Goal: Task Accomplishment & Management: Manage account settings

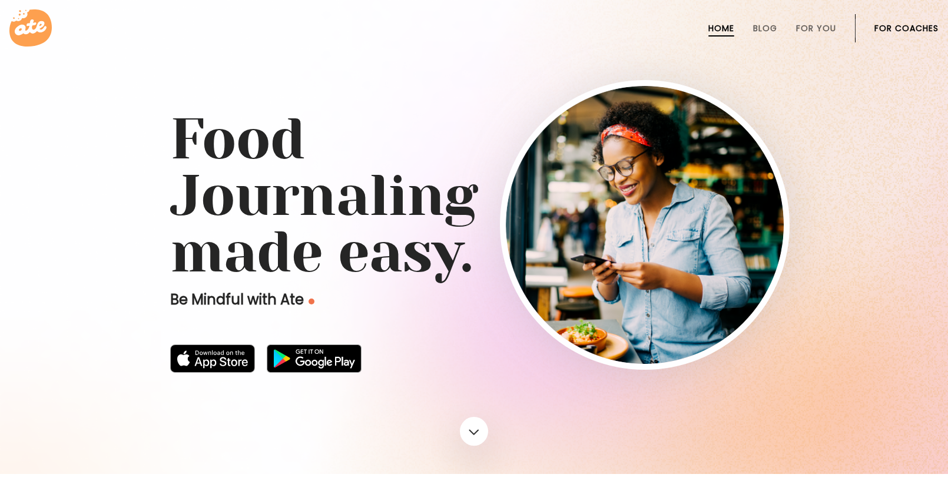
click at [884, 41] on li "For Coaches" at bounding box center [906, 28] width 64 height 28
click at [878, 29] on link "For Coaches" at bounding box center [906, 28] width 64 height 9
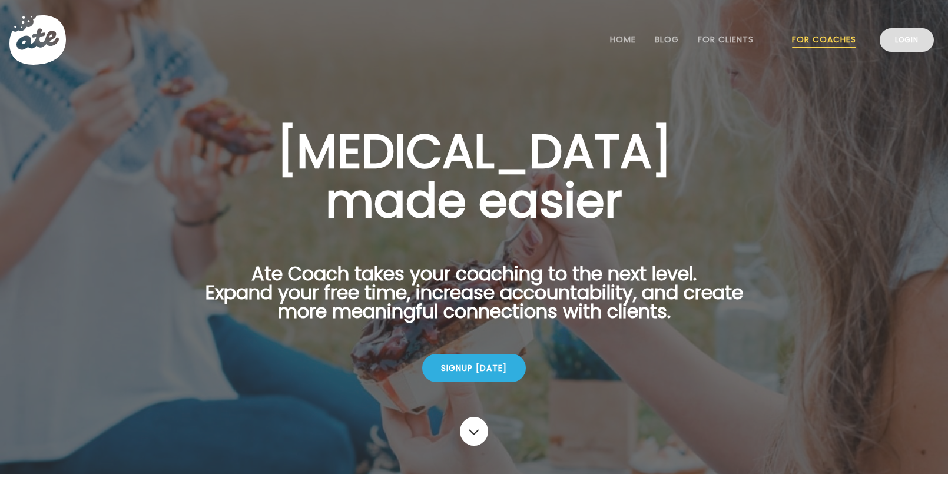
click at [917, 31] on link "Login" at bounding box center [906, 40] width 54 height 24
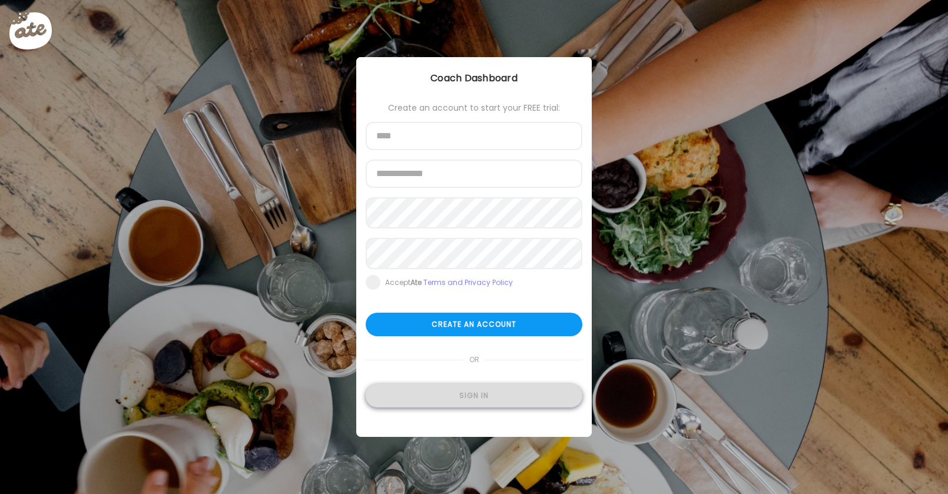
click at [483, 394] on div "Sign in" at bounding box center [474, 396] width 217 height 24
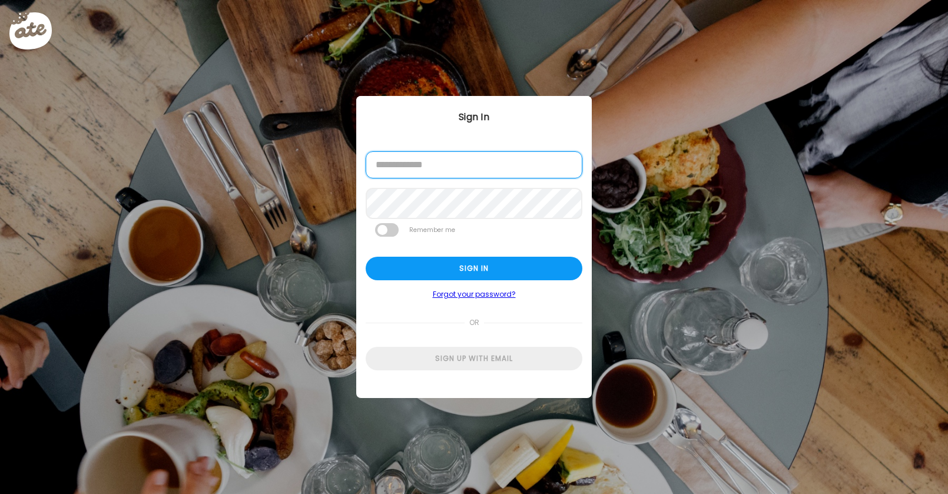
click at [443, 173] on input "email" at bounding box center [474, 164] width 217 height 27
type input "**********"
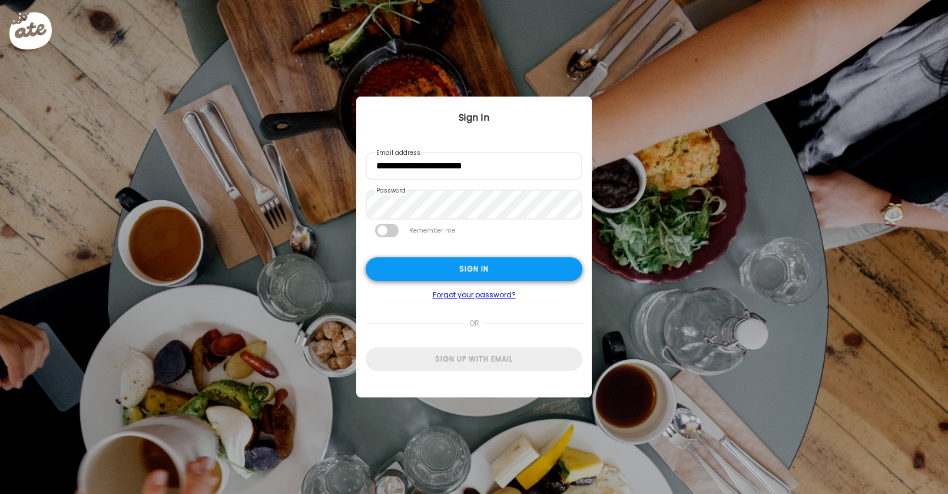
click at [463, 264] on div "Sign in" at bounding box center [474, 269] width 217 height 24
type input "**********"
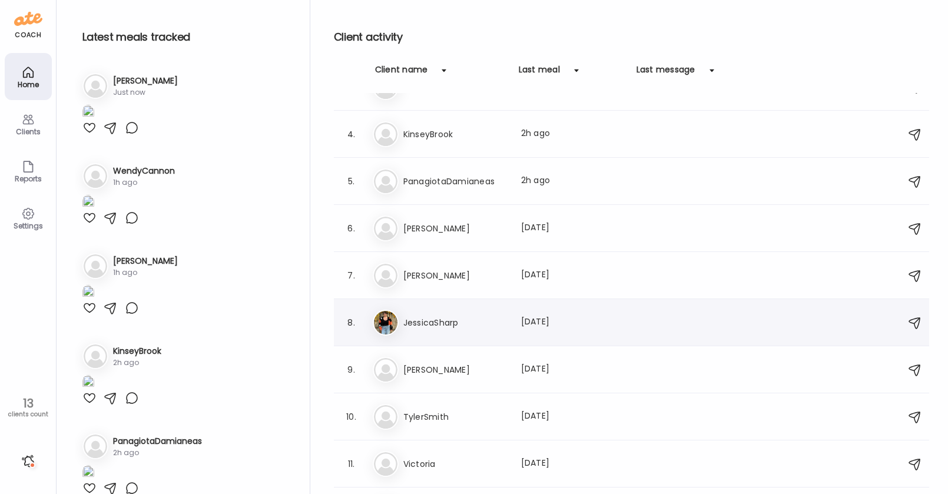
scroll to position [71, 0]
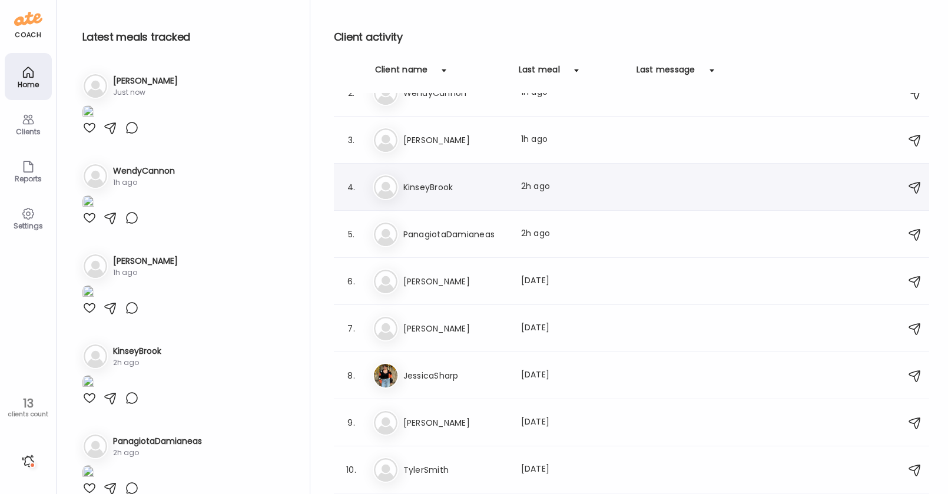
click at [530, 174] on div "Ki KinseyBrook Last meal: 2h ago" at bounding box center [633, 187] width 521 height 26
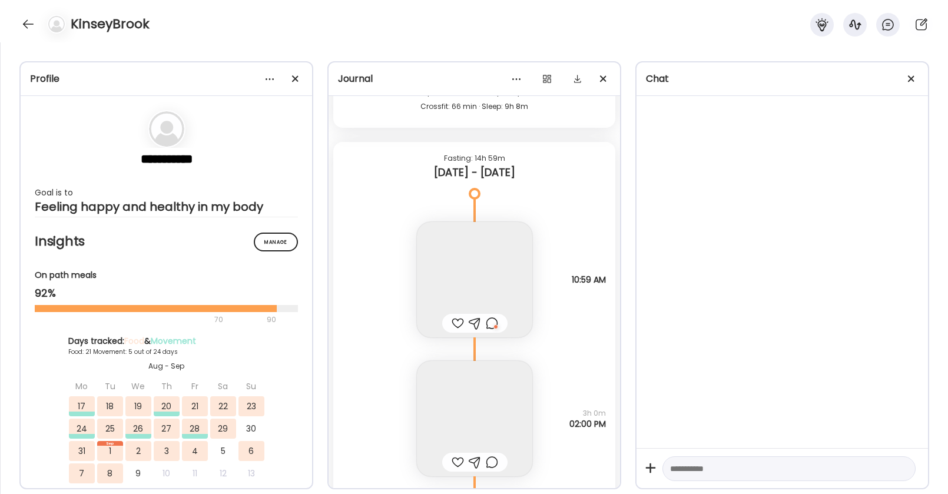
scroll to position [26397, 0]
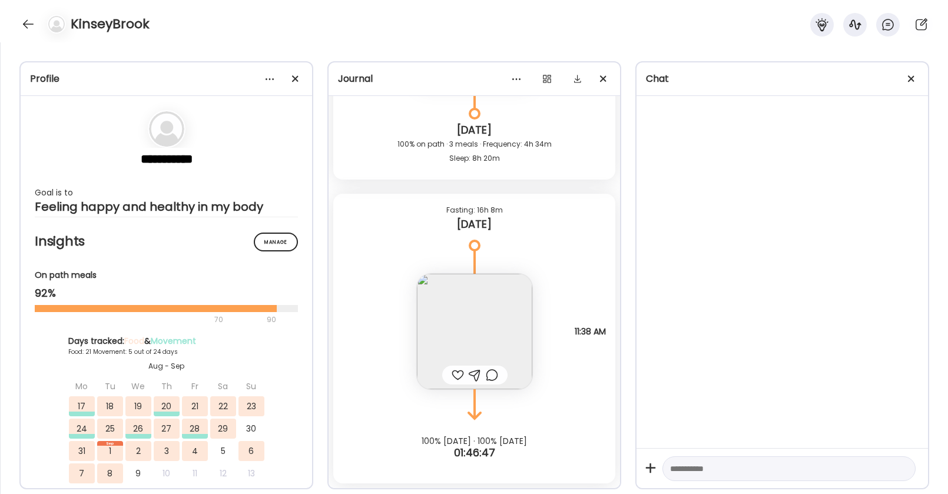
click at [460, 373] on div at bounding box center [458, 375] width 12 height 14
click at [473, 336] on img at bounding box center [474, 331] width 115 height 115
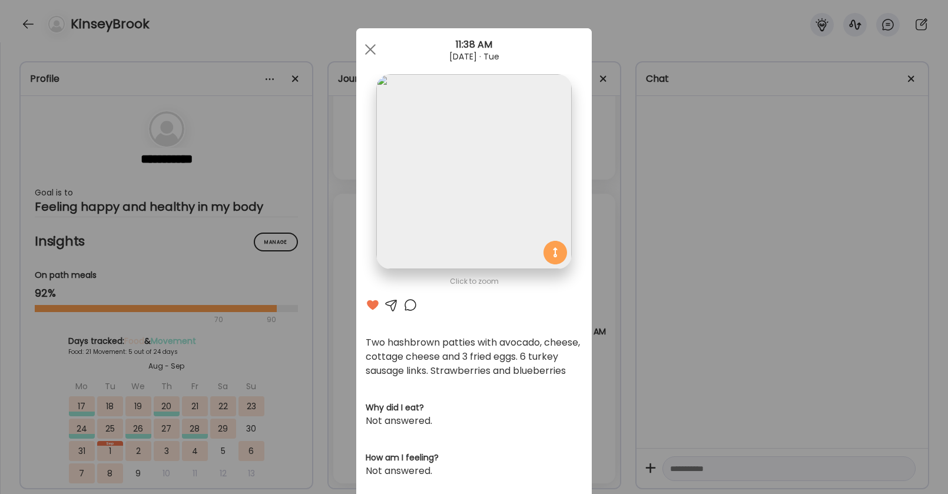
click at [413, 306] on div at bounding box center [410, 305] width 14 height 14
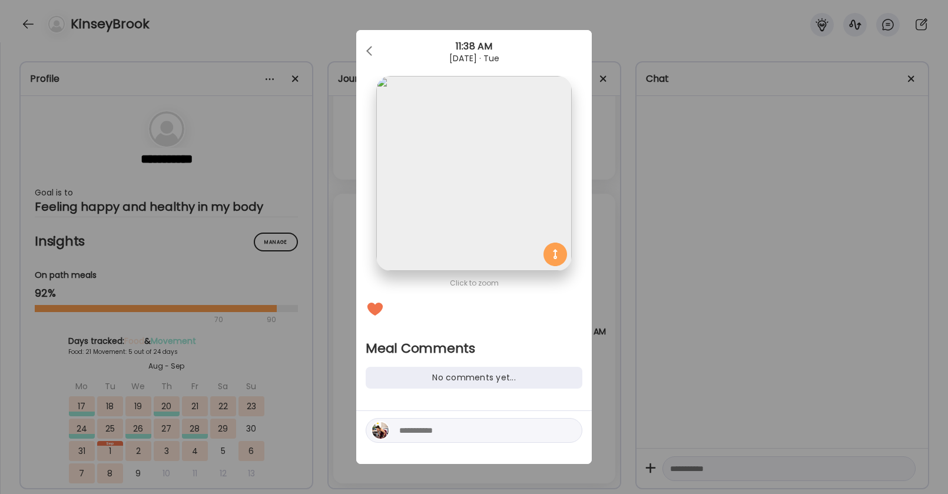
click at [425, 433] on textarea at bounding box center [478, 430] width 159 height 14
type textarea "**********"
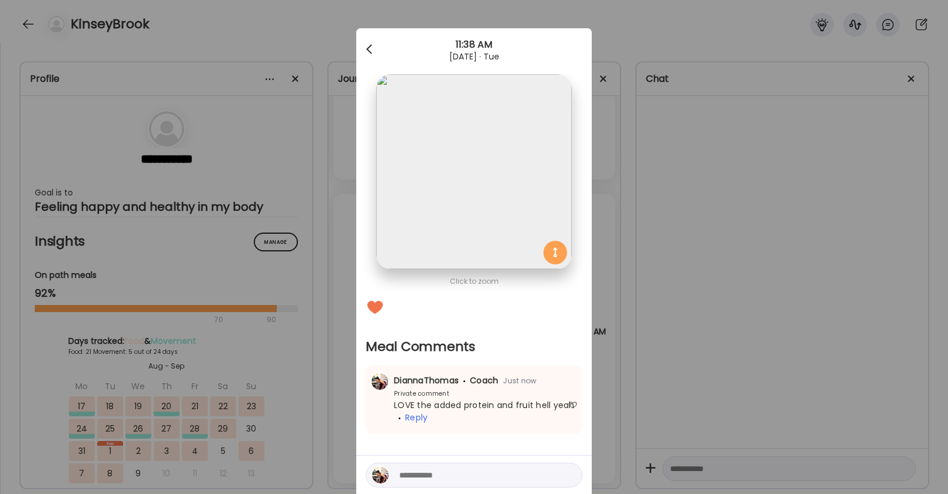
click at [364, 51] on div at bounding box center [371, 50] width 24 height 24
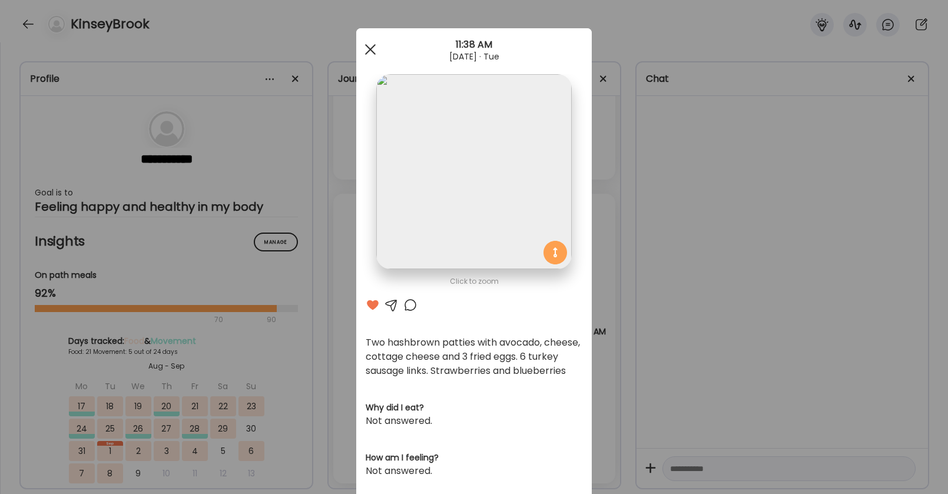
click at [365, 51] on div at bounding box center [371, 50] width 24 height 24
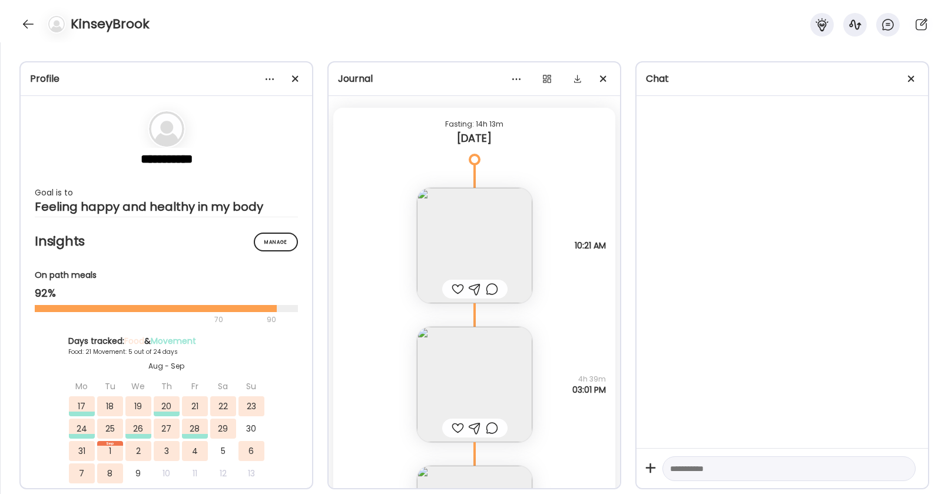
scroll to position [25818, 0]
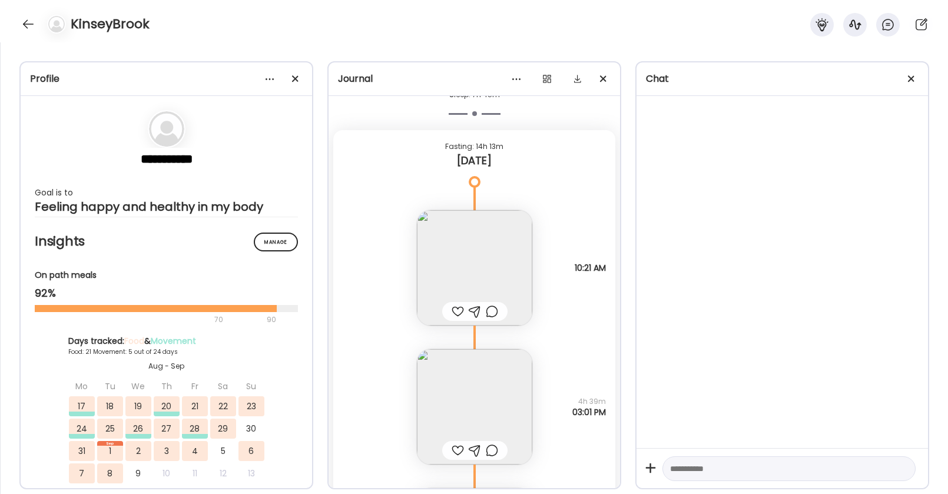
click at [471, 281] on img at bounding box center [474, 267] width 115 height 115
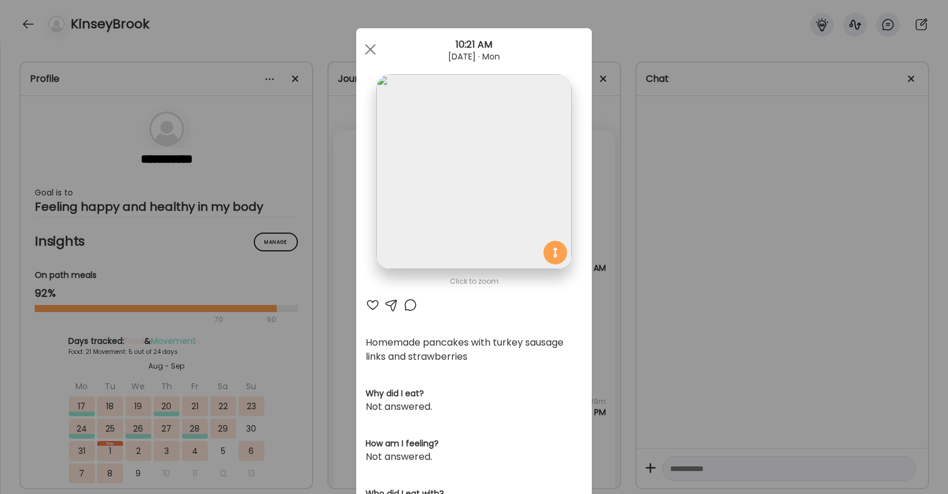
click at [369, 304] on div at bounding box center [373, 305] width 14 height 14
click at [409, 303] on div at bounding box center [410, 305] width 14 height 14
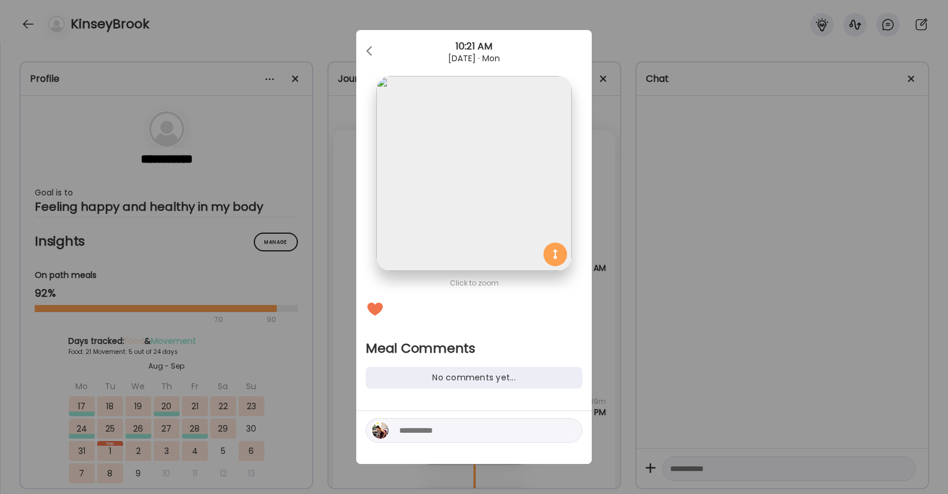
click at [422, 434] on textarea at bounding box center [478, 430] width 159 height 14
type textarea "**********"
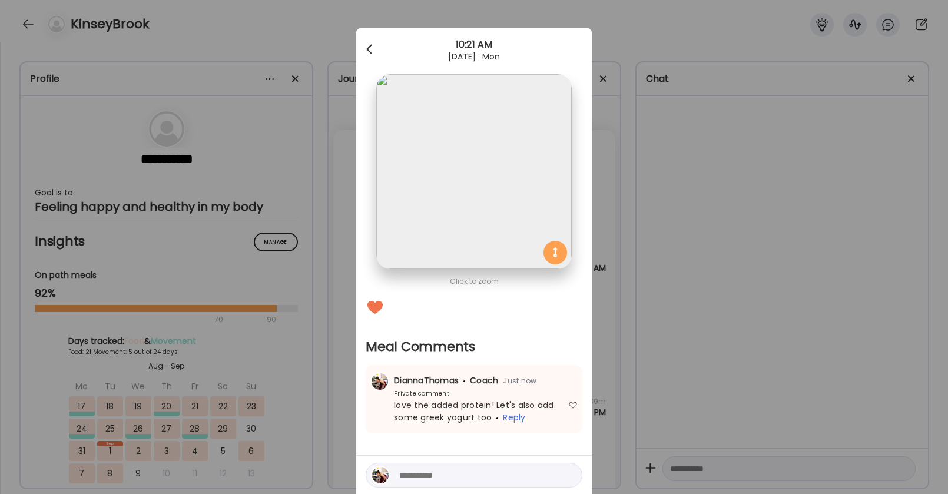
click at [369, 45] on div at bounding box center [371, 50] width 24 height 24
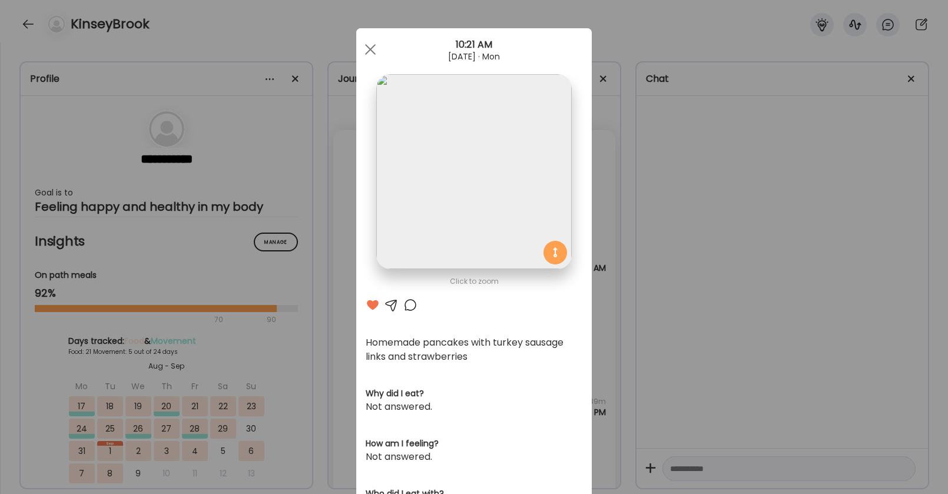
click at [369, 45] on div at bounding box center [371, 50] width 24 height 24
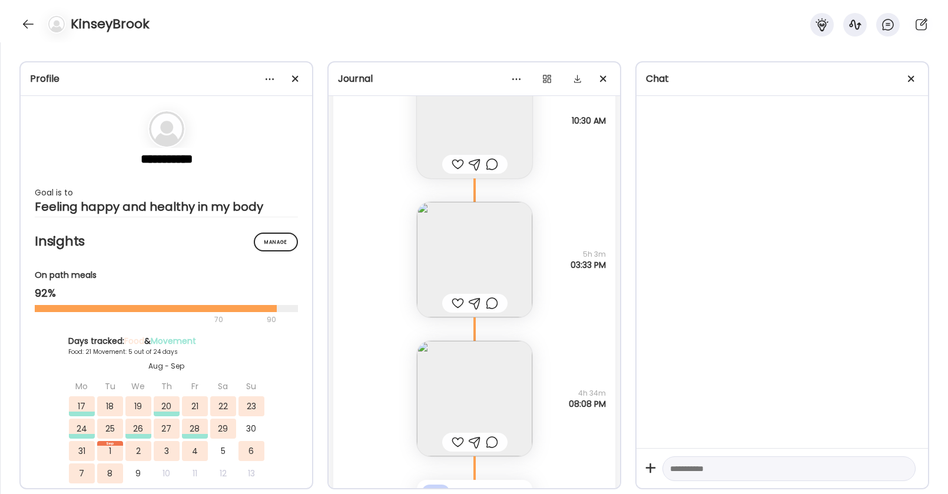
scroll to position [25238, 0]
click at [457, 433] on div at bounding box center [458, 439] width 12 height 14
click at [497, 438] on div at bounding box center [492, 439] width 12 height 14
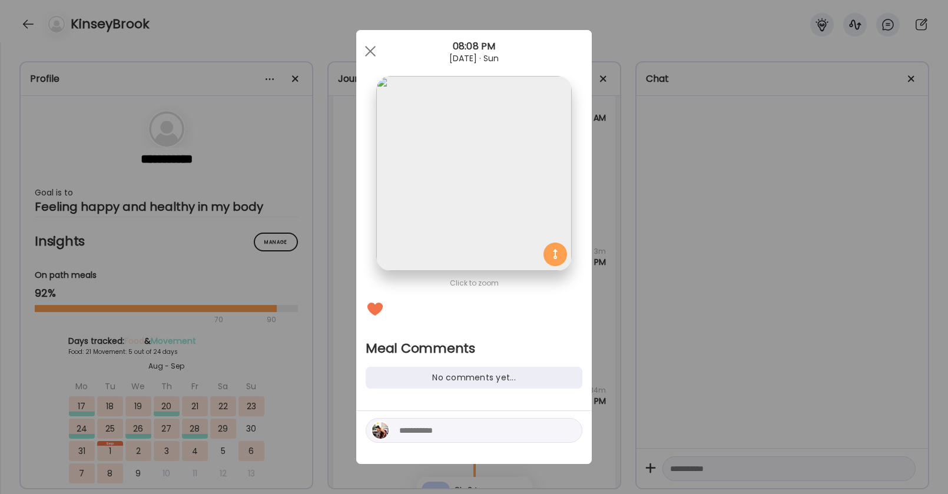
click at [431, 424] on textarea at bounding box center [478, 430] width 159 height 14
type textarea "**********"
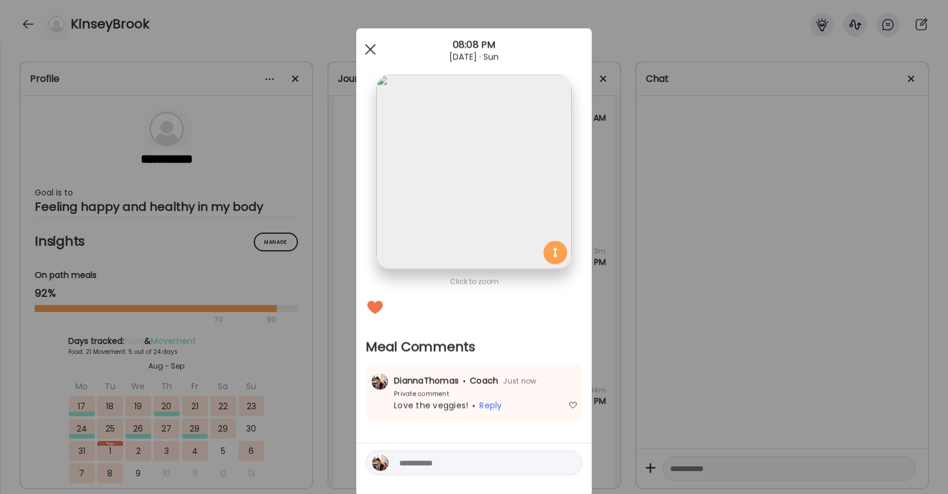
click at [371, 42] on div at bounding box center [371, 50] width 24 height 24
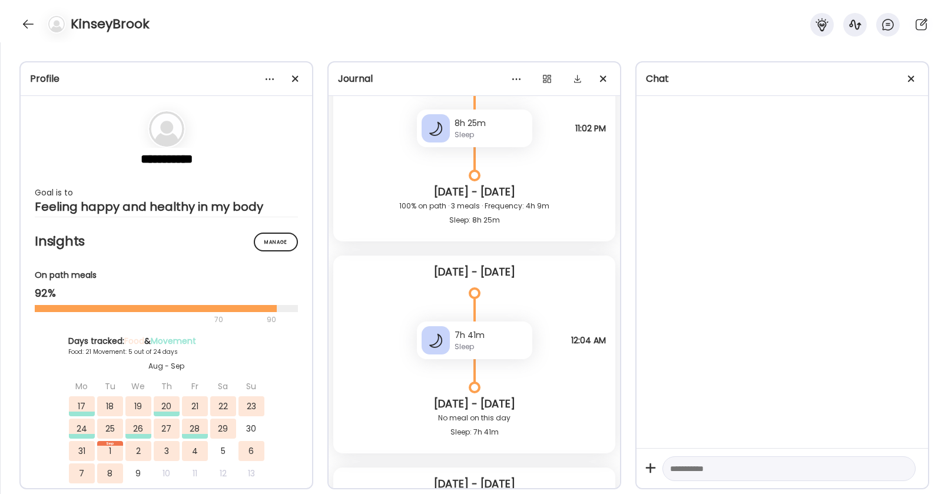
scroll to position [24500, 0]
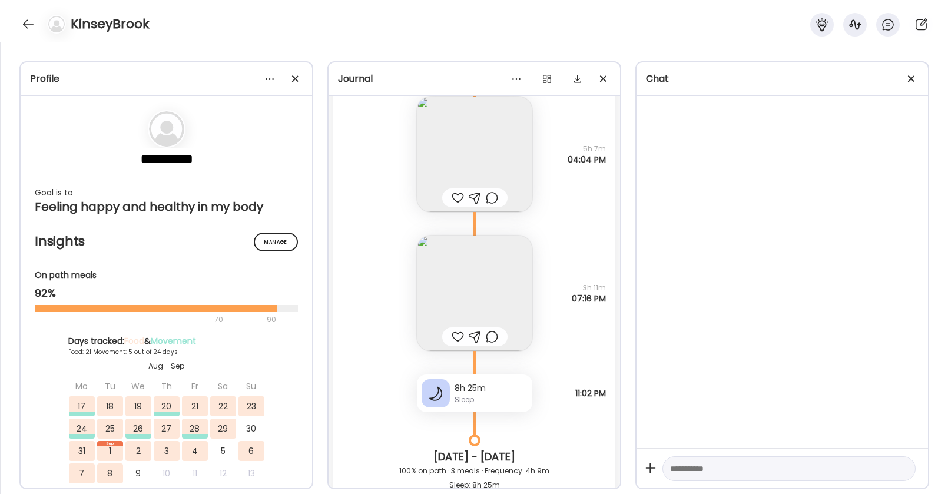
click at [460, 194] on div at bounding box center [458, 198] width 12 height 14
click at [478, 293] on img at bounding box center [474, 292] width 115 height 115
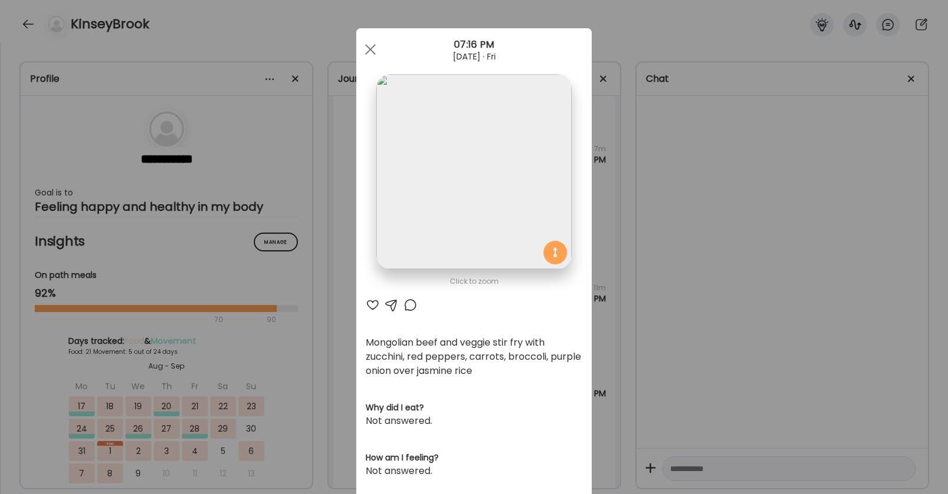
click at [369, 310] on div at bounding box center [373, 305] width 14 height 14
click at [412, 306] on div at bounding box center [410, 305] width 14 height 14
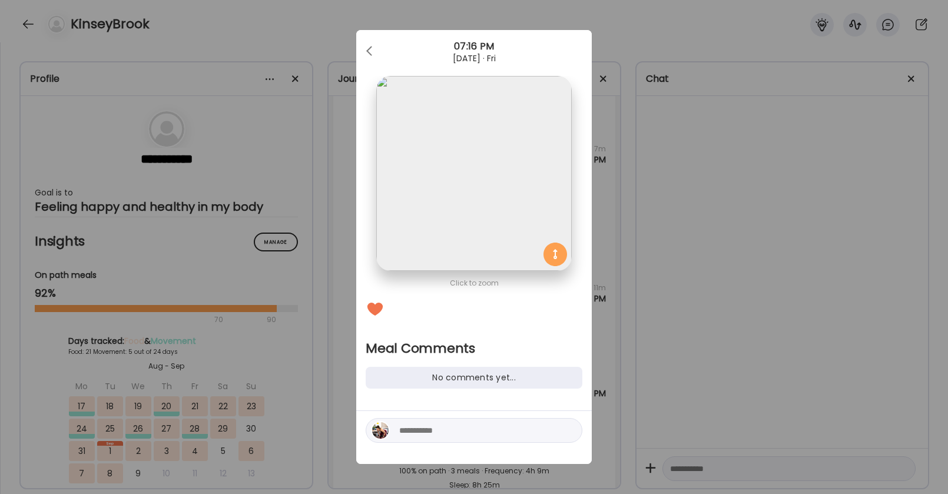
click at [456, 429] on textarea at bounding box center [478, 430] width 159 height 14
type textarea "****"
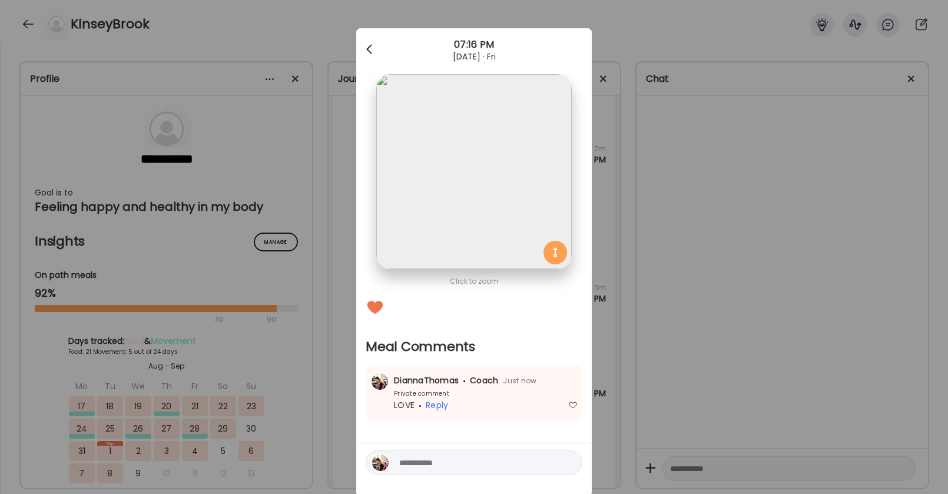
click at [374, 47] on div at bounding box center [371, 50] width 24 height 24
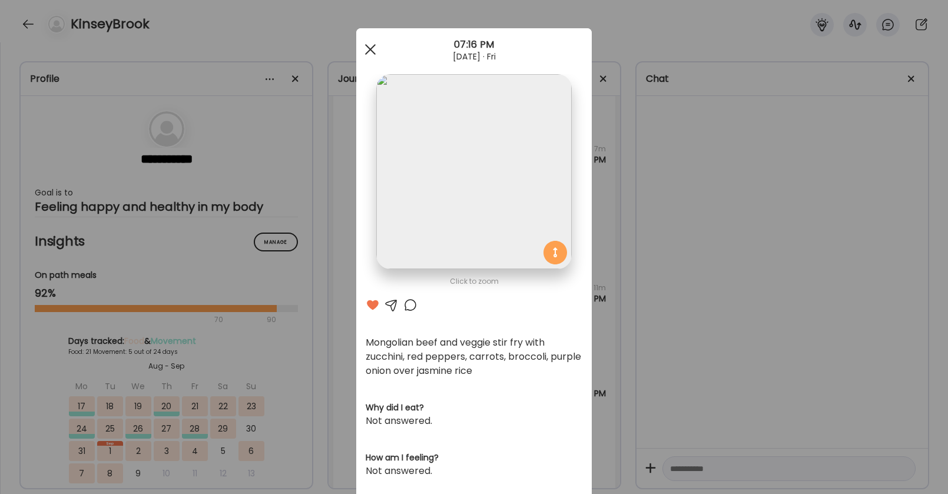
click at [373, 49] on div at bounding box center [371, 50] width 24 height 24
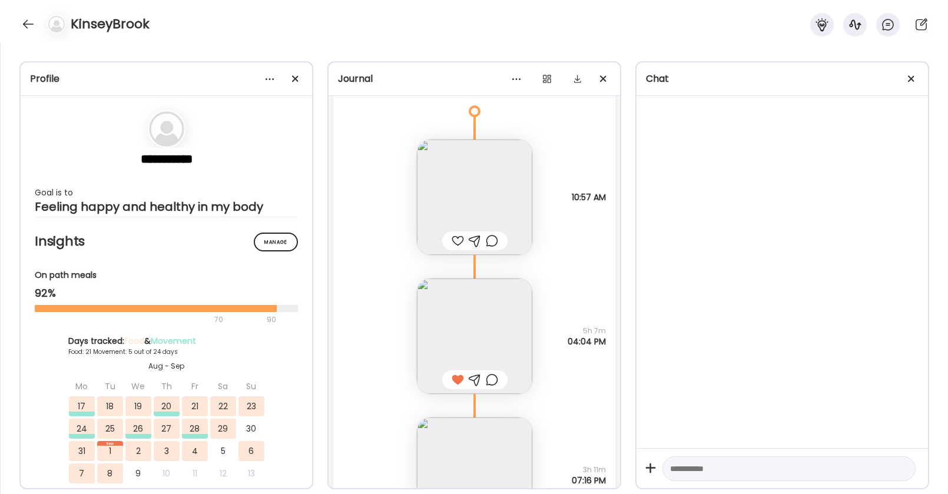
scroll to position [24318, 0]
click at [453, 238] on div at bounding box center [458, 241] width 12 height 14
click at [489, 244] on div at bounding box center [492, 241] width 12 height 14
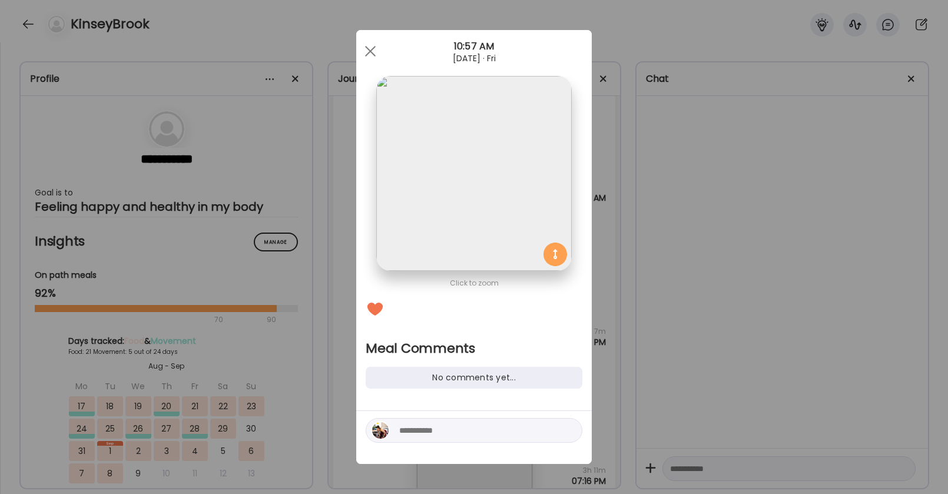
click at [441, 421] on div at bounding box center [474, 430] width 217 height 25
click at [437, 431] on textarea at bounding box center [478, 430] width 159 height 14
type textarea "****"
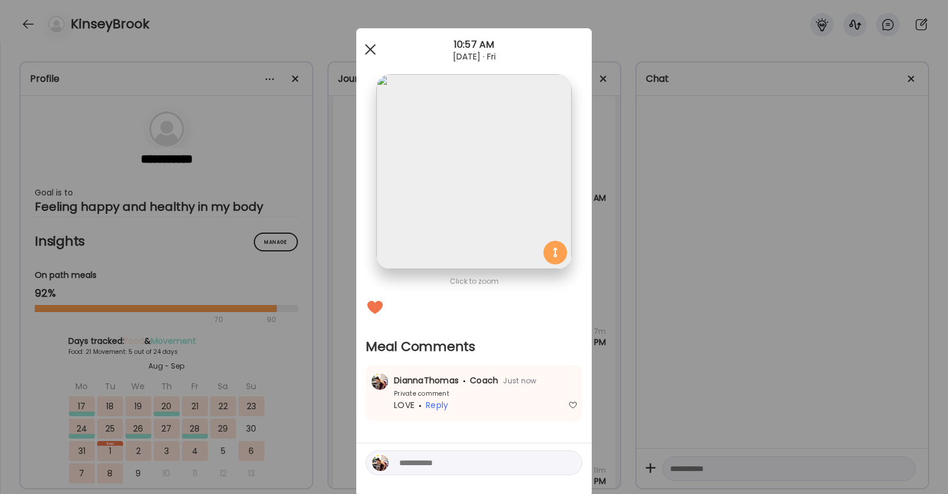
click at [375, 45] on span at bounding box center [370, 49] width 11 height 11
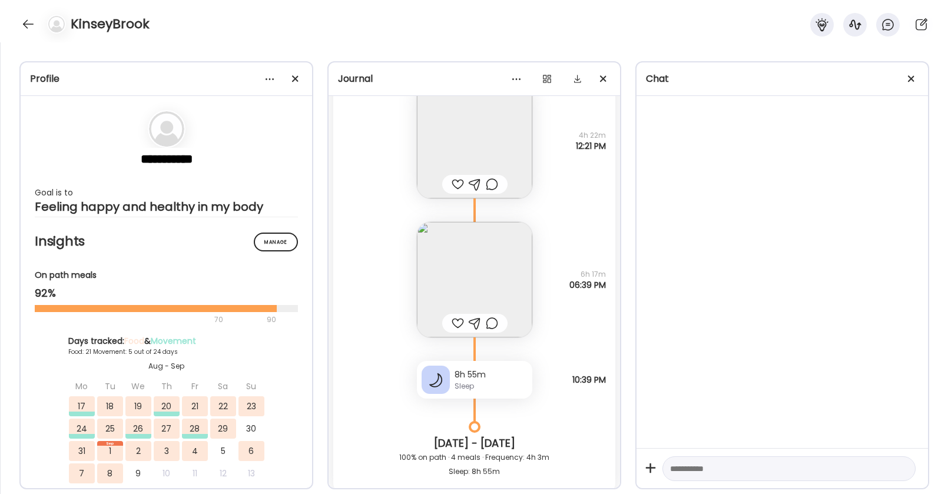
scroll to position [23872, 0]
click at [459, 320] on div at bounding box center [458, 322] width 12 height 14
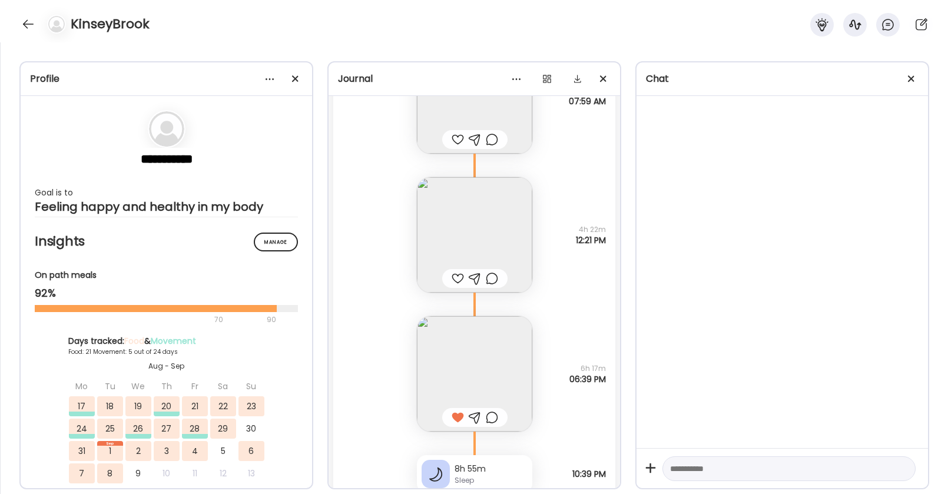
scroll to position [23773, 0]
click at [459, 284] on div at bounding box center [458, 282] width 12 height 14
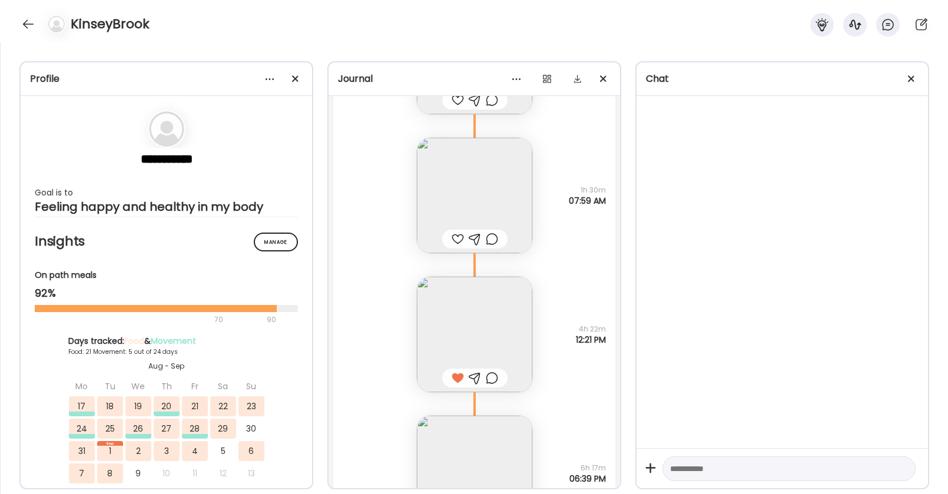
scroll to position [23677, 0]
click at [462, 235] on div at bounding box center [458, 240] width 12 height 14
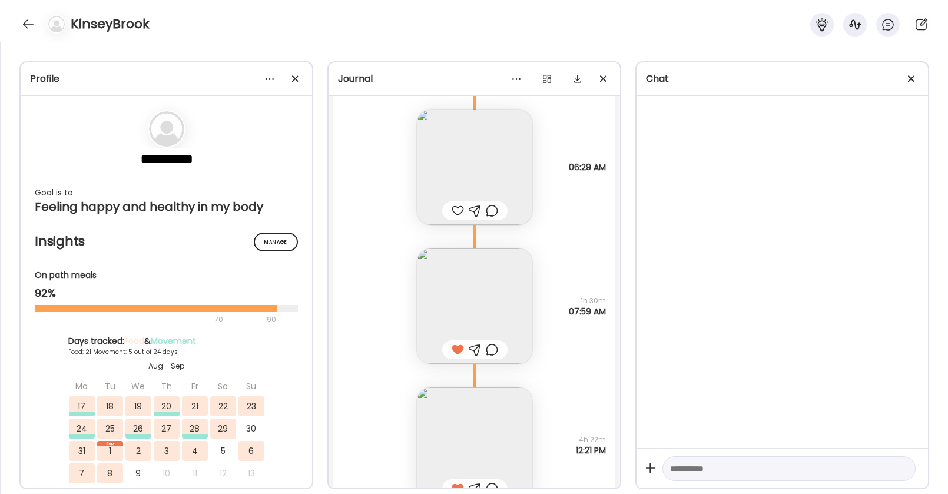
scroll to position [23567, 0]
click at [491, 347] on div at bounding box center [492, 349] width 12 height 14
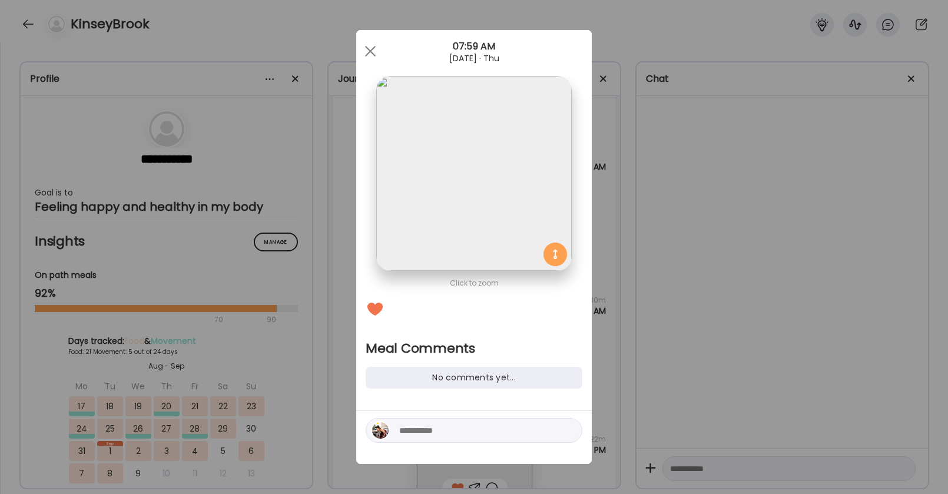
click at [437, 437] on div at bounding box center [474, 430] width 217 height 25
click at [436, 427] on textarea at bounding box center [478, 430] width 159 height 14
type textarea "**********"
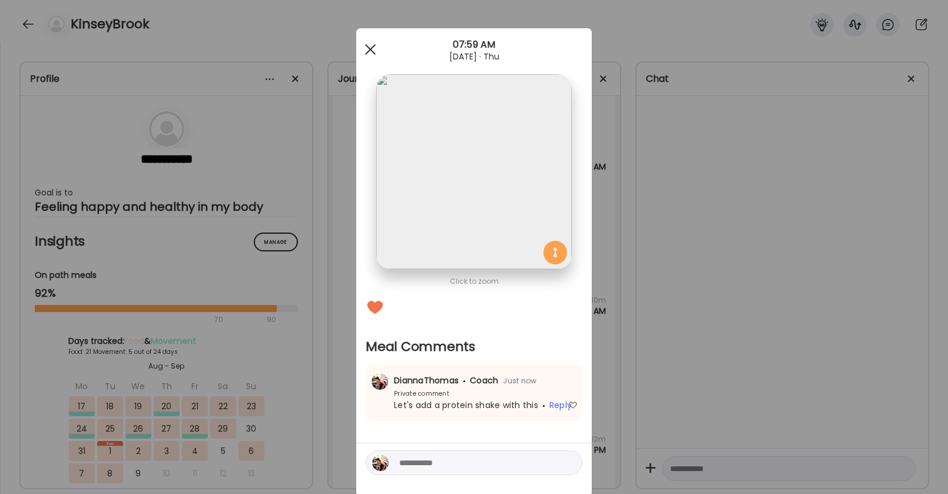
click at [367, 39] on div at bounding box center [371, 50] width 24 height 24
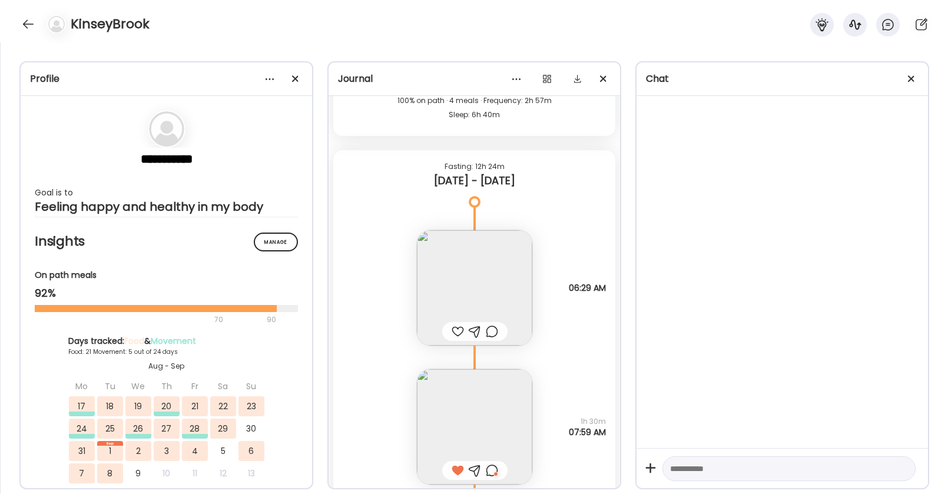
scroll to position [23479, 0]
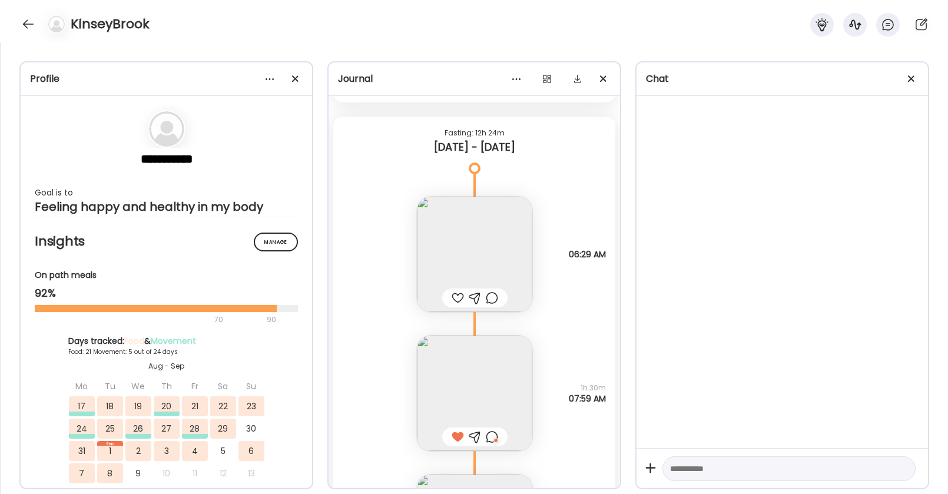
click at [456, 302] on div at bounding box center [458, 298] width 12 height 14
click at [494, 296] on div at bounding box center [492, 298] width 12 height 14
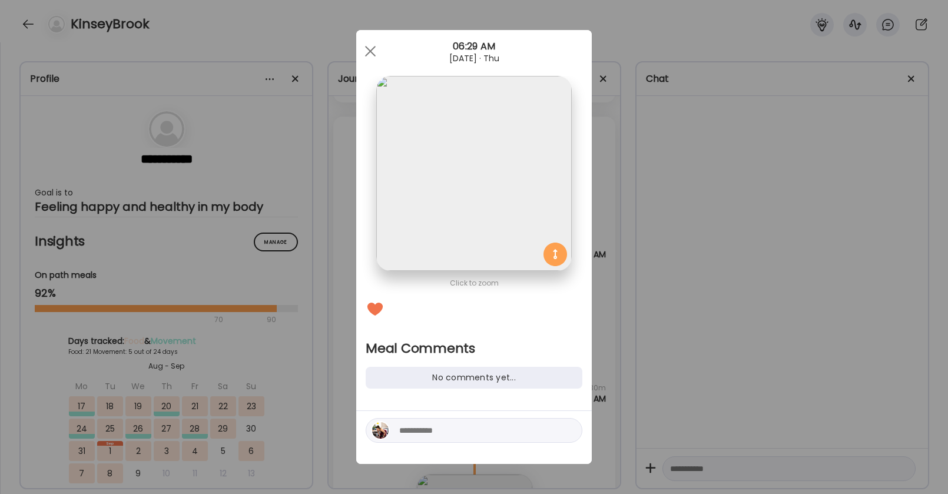
click at [453, 442] on div at bounding box center [474, 430] width 217 height 25
click at [453, 432] on textarea at bounding box center [478, 430] width 159 height 14
type textarea "**********"
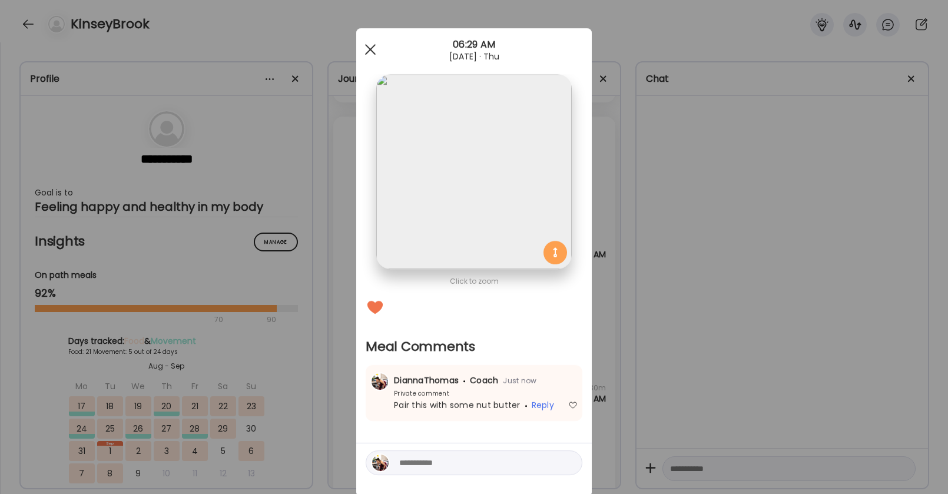
click at [370, 45] on div at bounding box center [371, 50] width 24 height 24
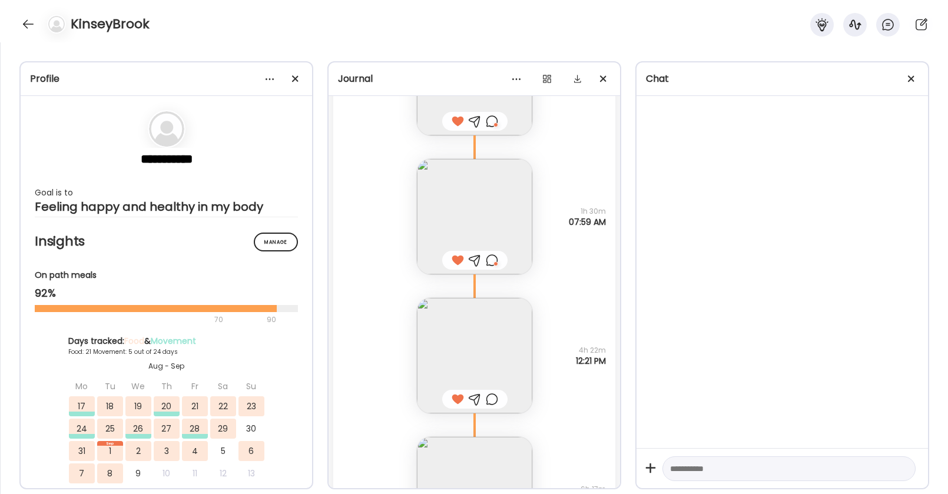
scroll to position [23660, 0]
click at [484, 348] on img at bounding box center [474, 351] width 115 height 115
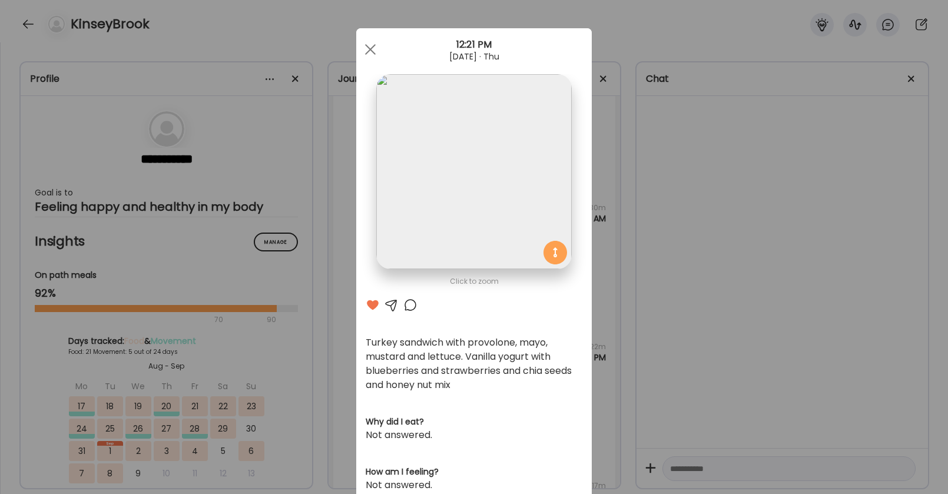
click at [409, 308] on div at bounding box center [410, 305] width 14 height 14
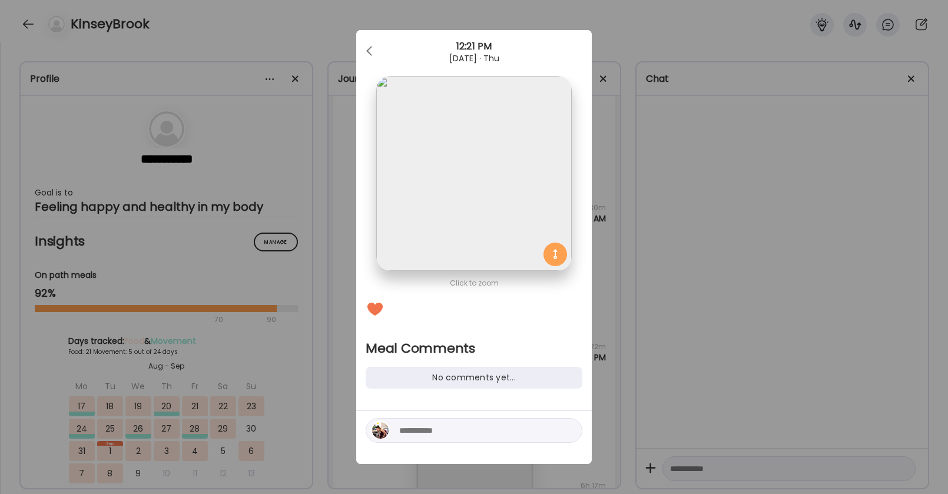
click at [449, 427] on textarea at bounding box center [478, 430] width 159 height 14
type textarea "**********"
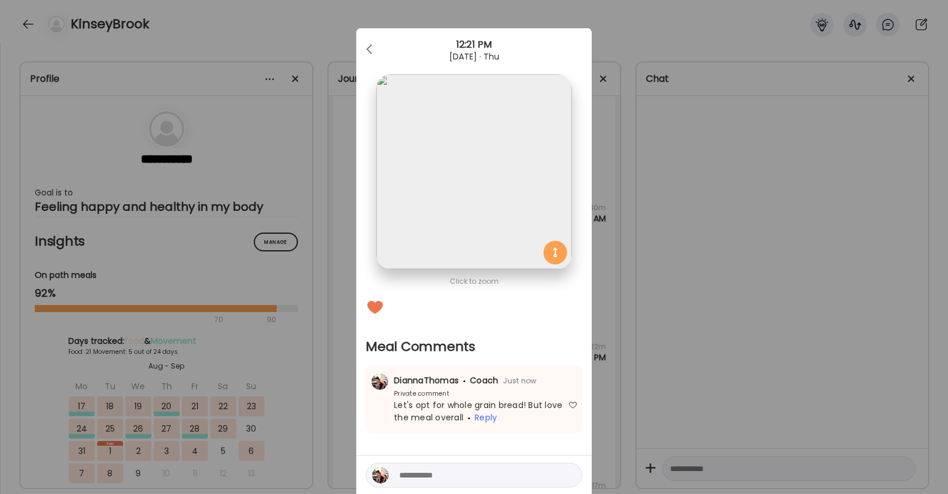
click at [366, 62] on div "Ate Coach Dashboard 12:21 PM Sep 04, 2025 · Thu" at bounding box center [473, 49] width 235 height 42
click at [370, 46] on span at bounding box center [369, 47] width 6 height 6
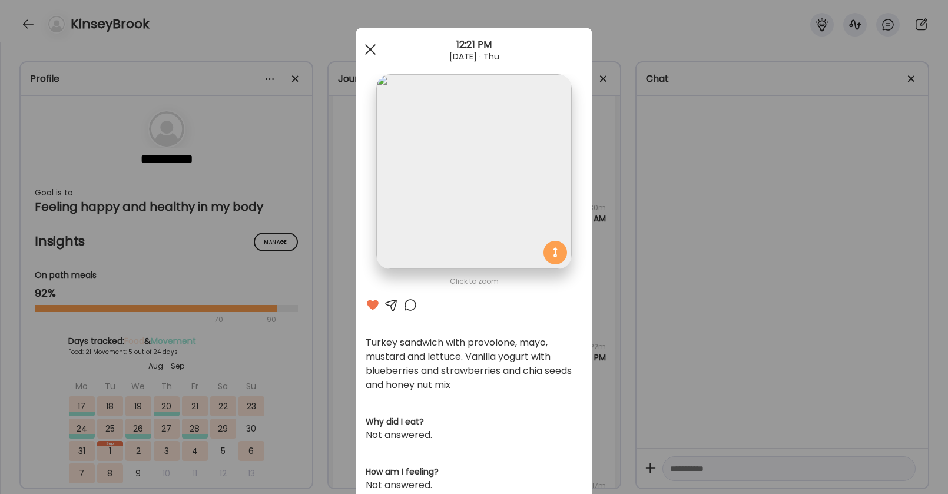
click at [370, 48] on div at bounding box center [371, 50] width 24 height 24
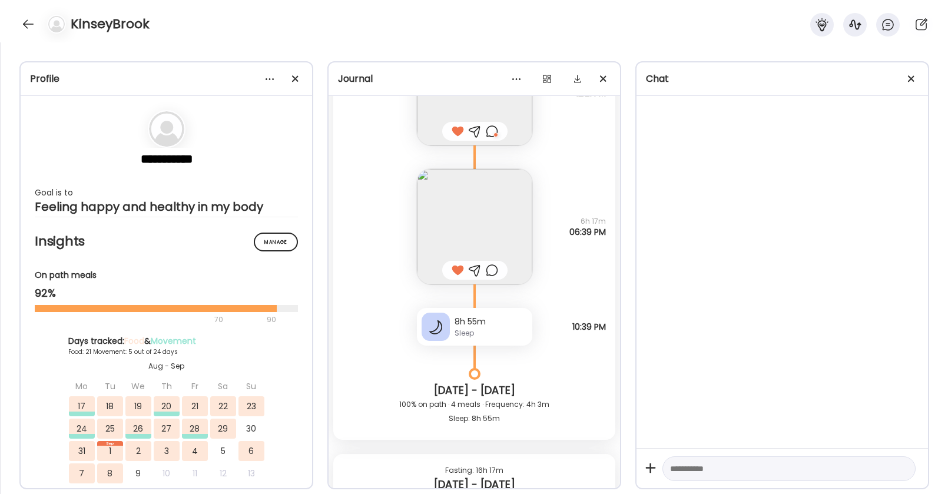
scroll to position [23924, 0]
